Goal: Task Accomplishment & Management: Manage account settings

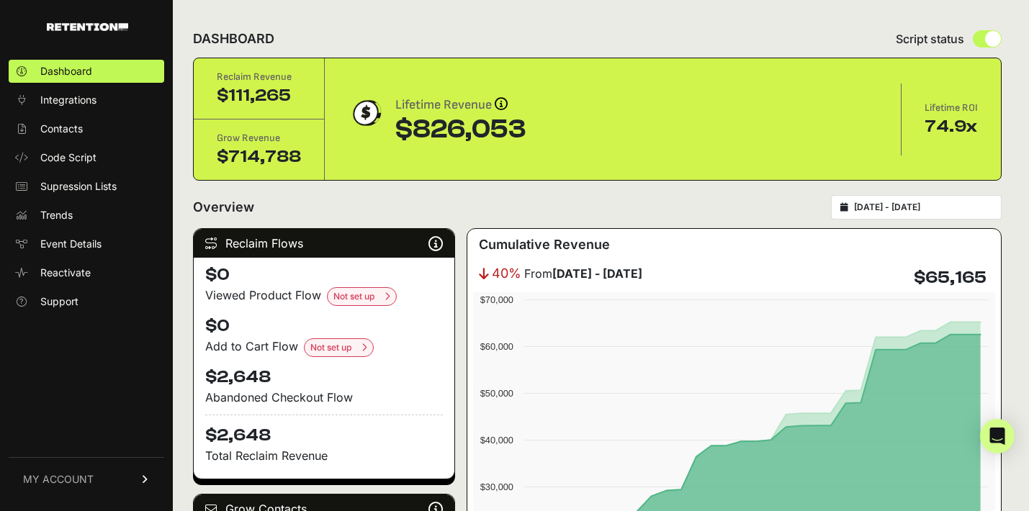
click at [451, 222] on form "Overview 2025-08-25 - 2025-09-24" at bounding box center [597, 211] width 808 height 33
click at [75, 482] on span "MY ACCOUNT" at bounding box center [58, 479] width 71 height 14
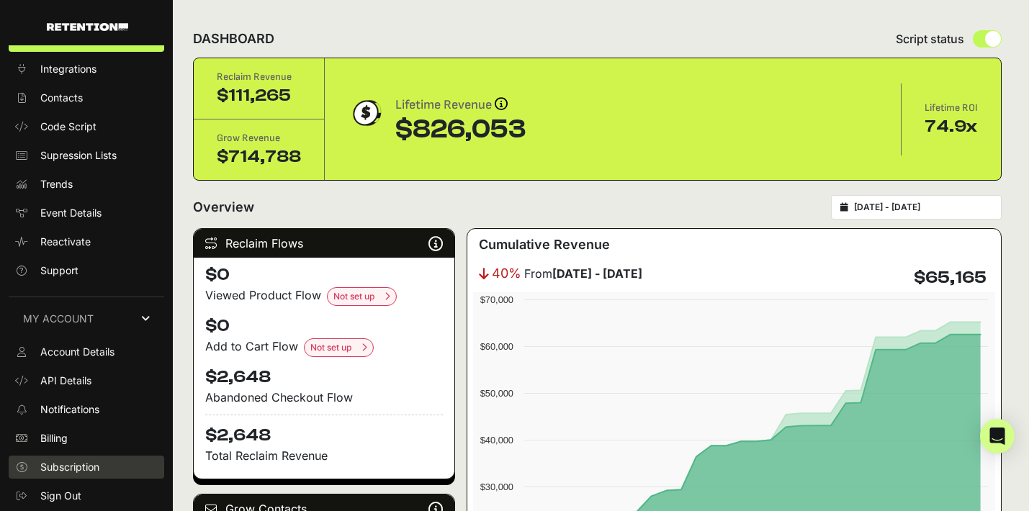
scroll to position [29, 0]
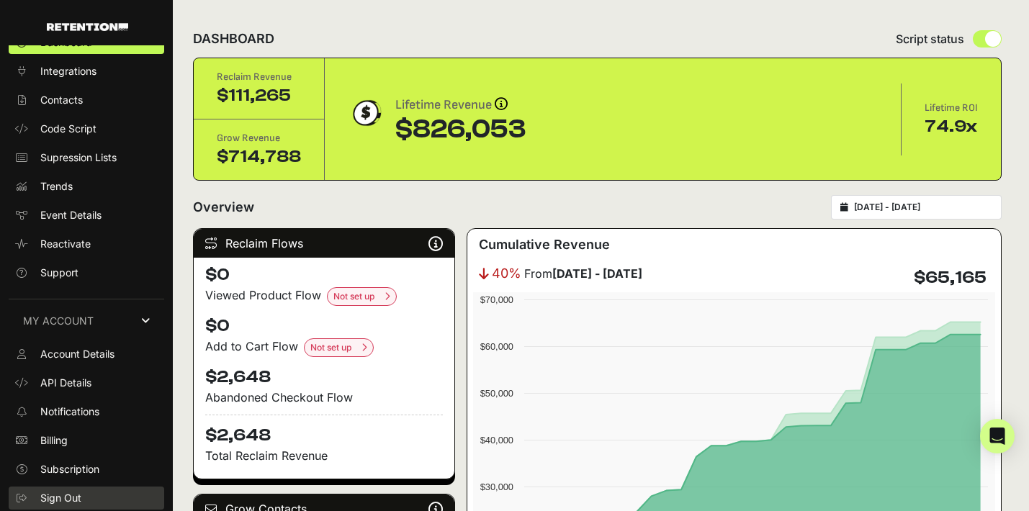
click at [65, 500] on span "Sign Out" at bounding box center [60, 498] width 41 height 14
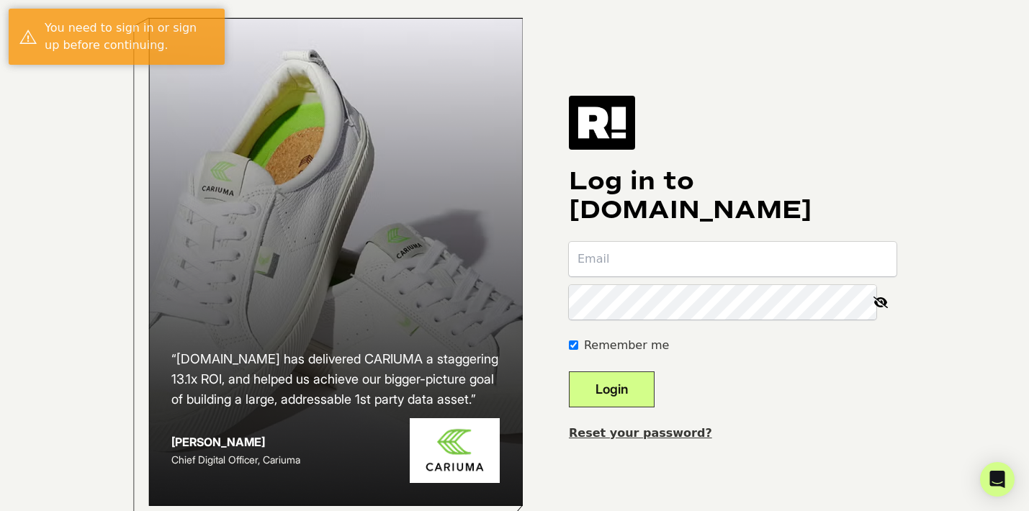
type input "[PERSON_NAME][EMAIL_ADDRESS][PERSON_NAME][DOMAIN_NAME]"
click at [882, 315] on icon at bounding box center [881, 302] width 32 height 35
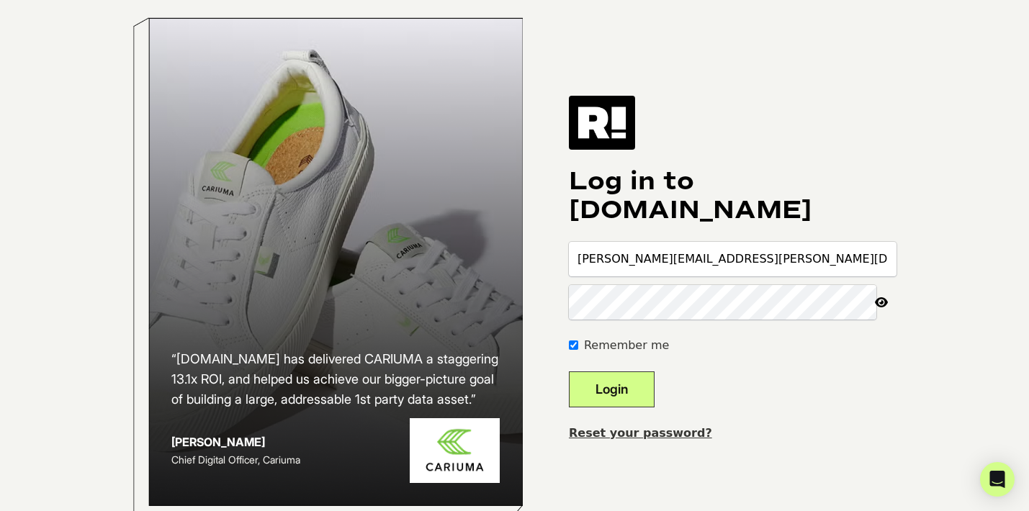
click at [684, 270] on input "[PERSON_NAME][EMAIL_ADDRESS][PERSON_NAME][DOMAIN_NAME]" at bounding box center [733, 259] width 328 height 35
click at [887, 166] on div "Log in to [DOMAIN_NAME] [PERSON_NAME][EMAIL_ADDRESS][PERSON_NAME][DOMAIN_NAME] …" at bounding box center [733, 269] width 328 height 346
